Goal: Information Seeking & Learning: Learn about a topic

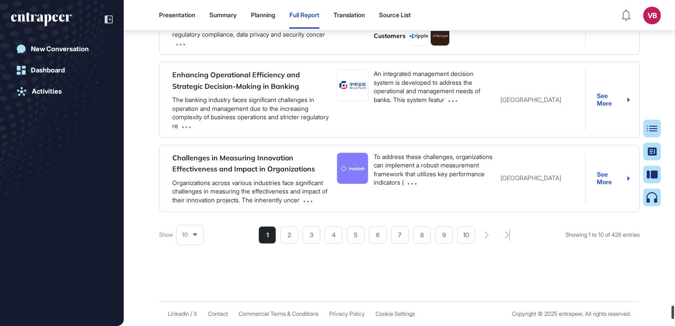
scroll to position [68272, 0]
click at [675, 312] on html "Presentation Summary Planning Full Report Translation Source List VB Dashboard …" at bounding box center [337, 163] width 675 height 326
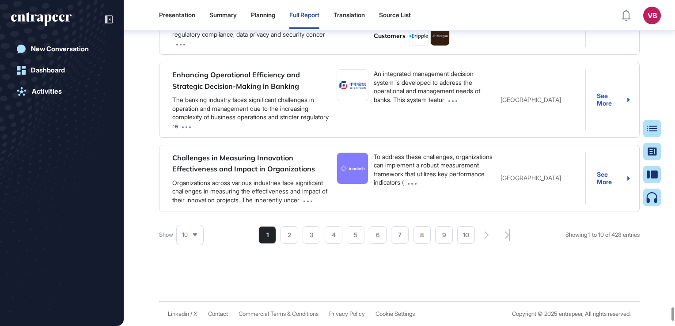
scroll to position [214, 109]
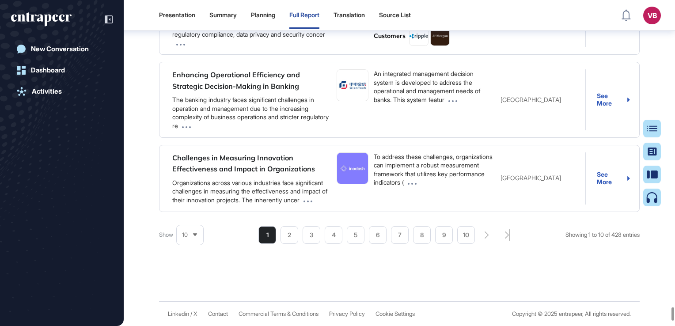
scroll to position [601, 0]
